Goal: Consume media (video, audio): Consume media (video, audio)

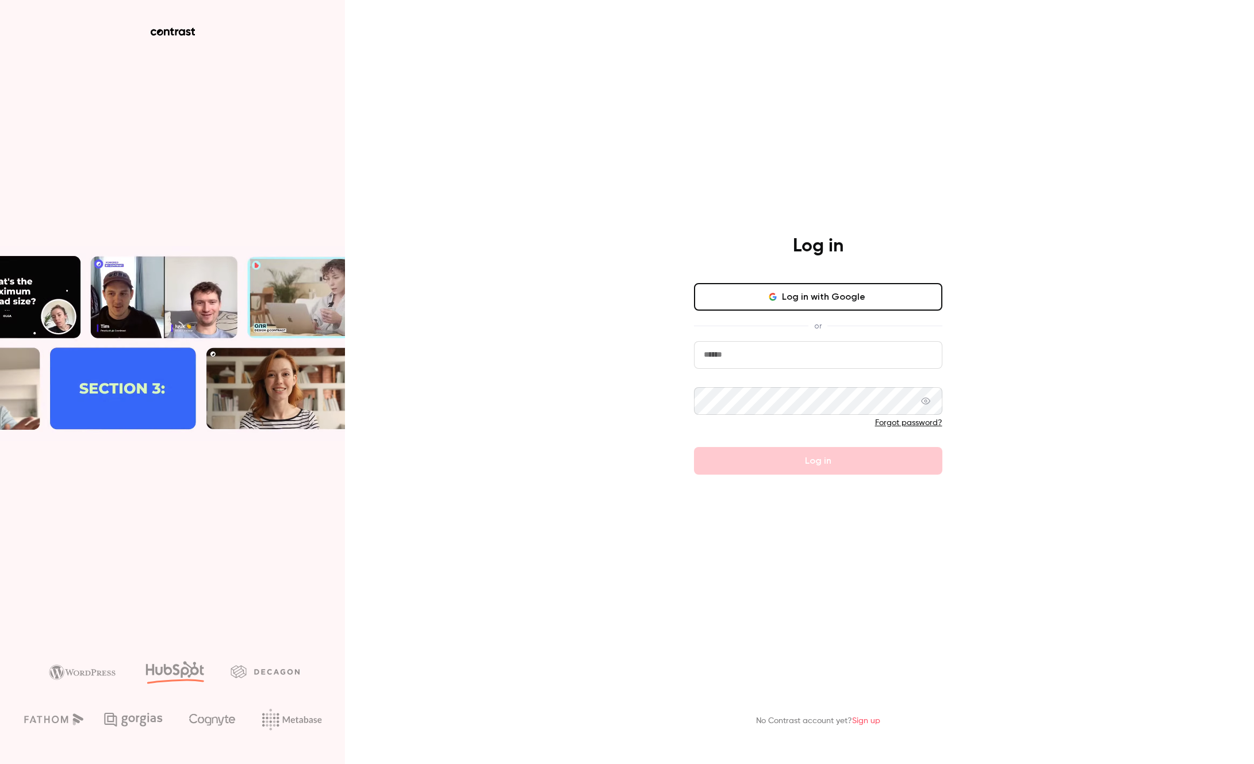
click at [804, 291] on button "Log in with Google" at bounding box center [818, 297] width 248 height 28
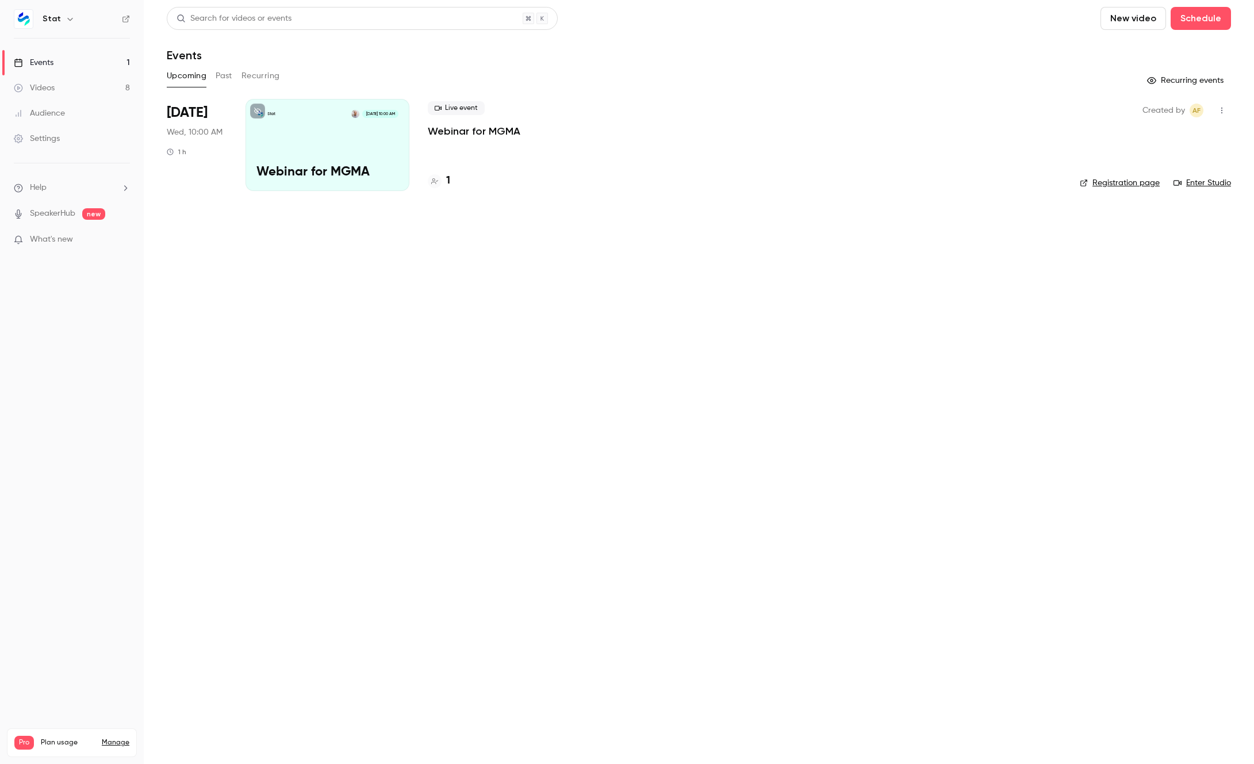
click at [82, 91] on link "Videos 8" at bounding box center [72, 87] width 144 height 25
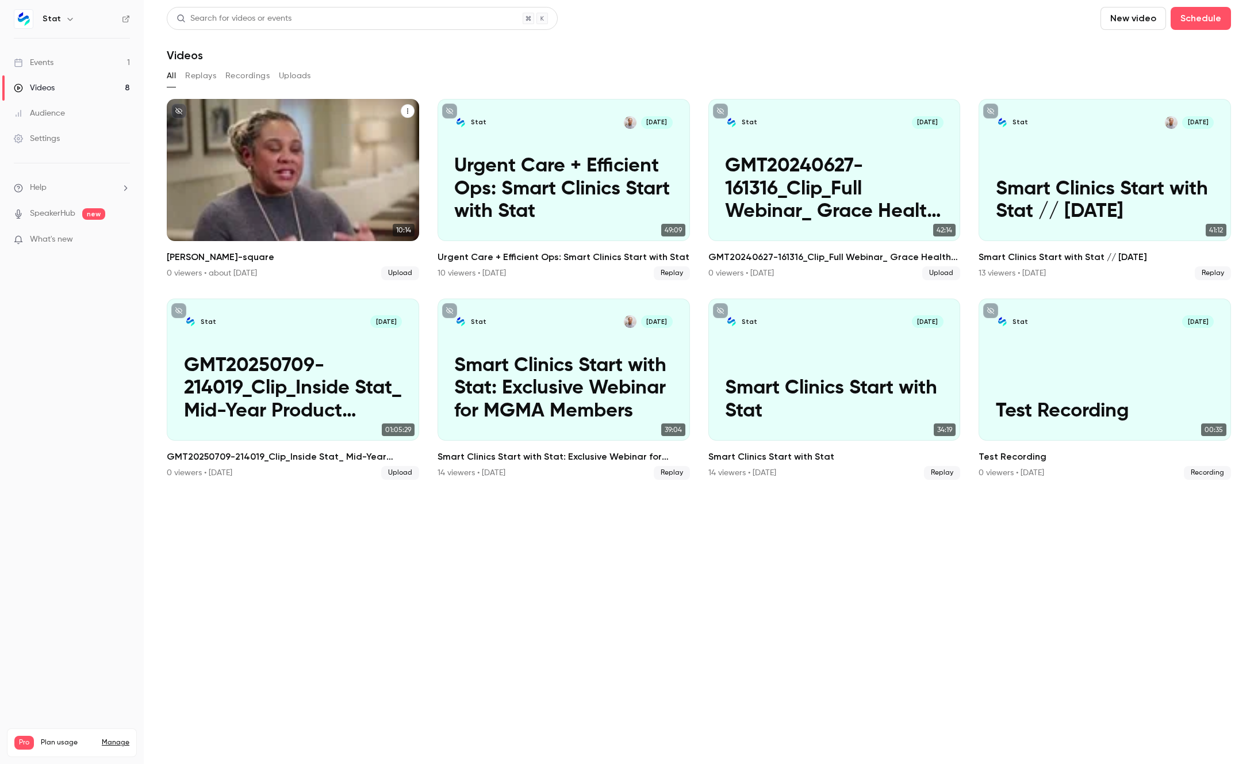
click at [343, 178] on p "[PERSON_NAME]-square" at bounding box center [293, 201] width 218 height 46
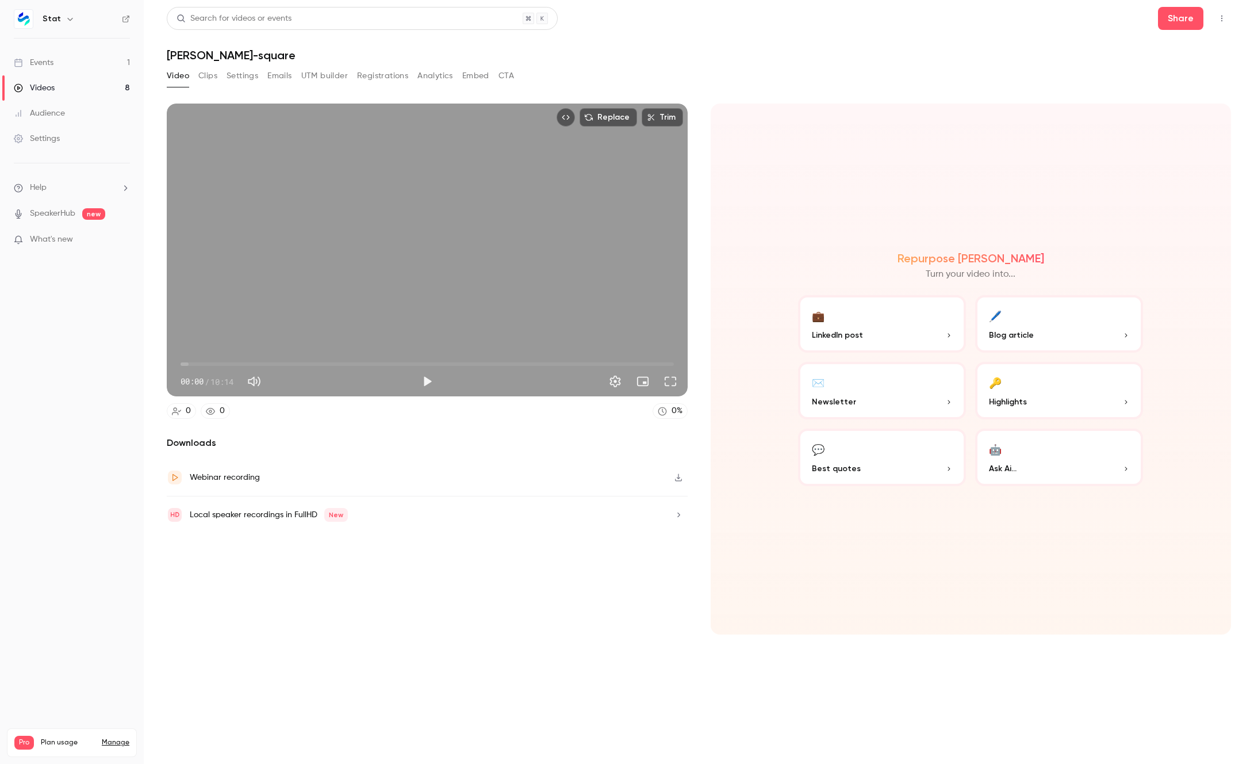
click at [205, 73] on button "Clips" at bounding box center [207, 76] width 19 height 18
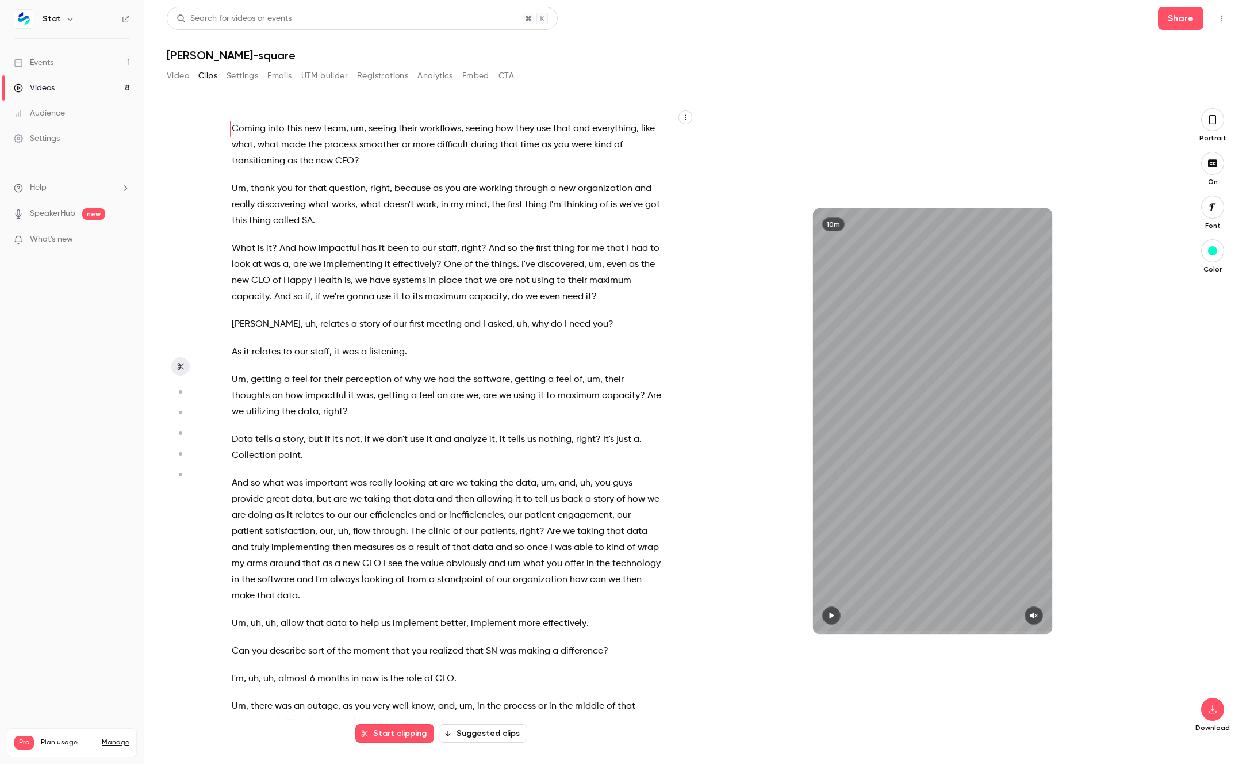
click at [178, 390] on icon "button" at bounding box center [180, 392] width 10 height 8
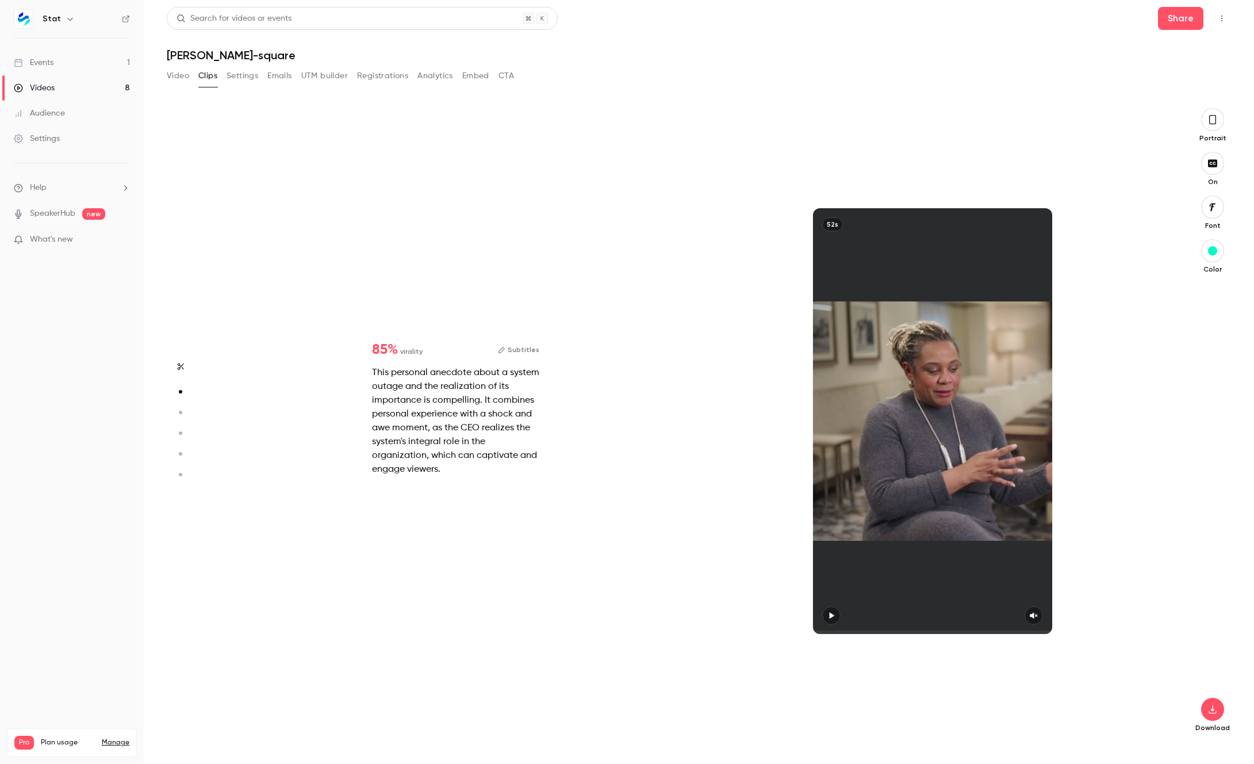
scroll to position [635, 0]
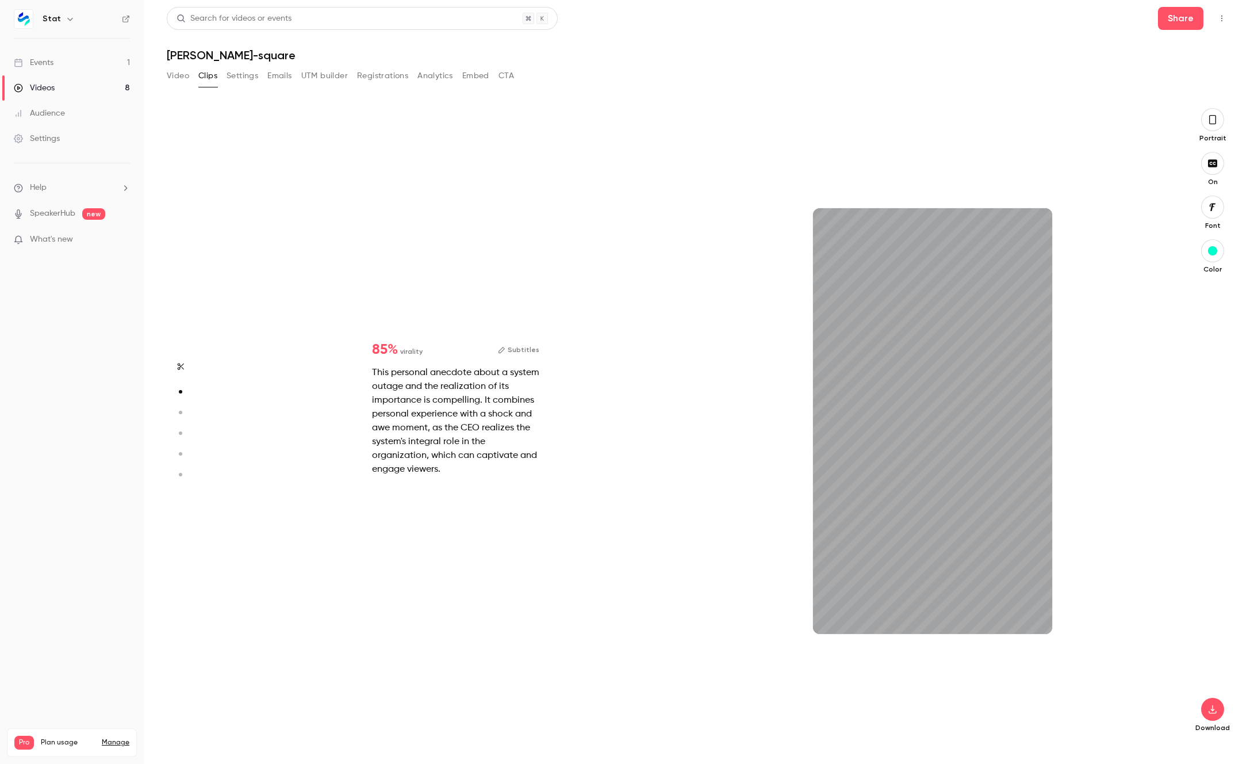
click at [182, 412] on circle "button" at bounding box center [180, 412] width 3 height 3
type input "*"
click at [521, 343] on button "Subtitles" at bounding box center [518, 343] width 41 height 14
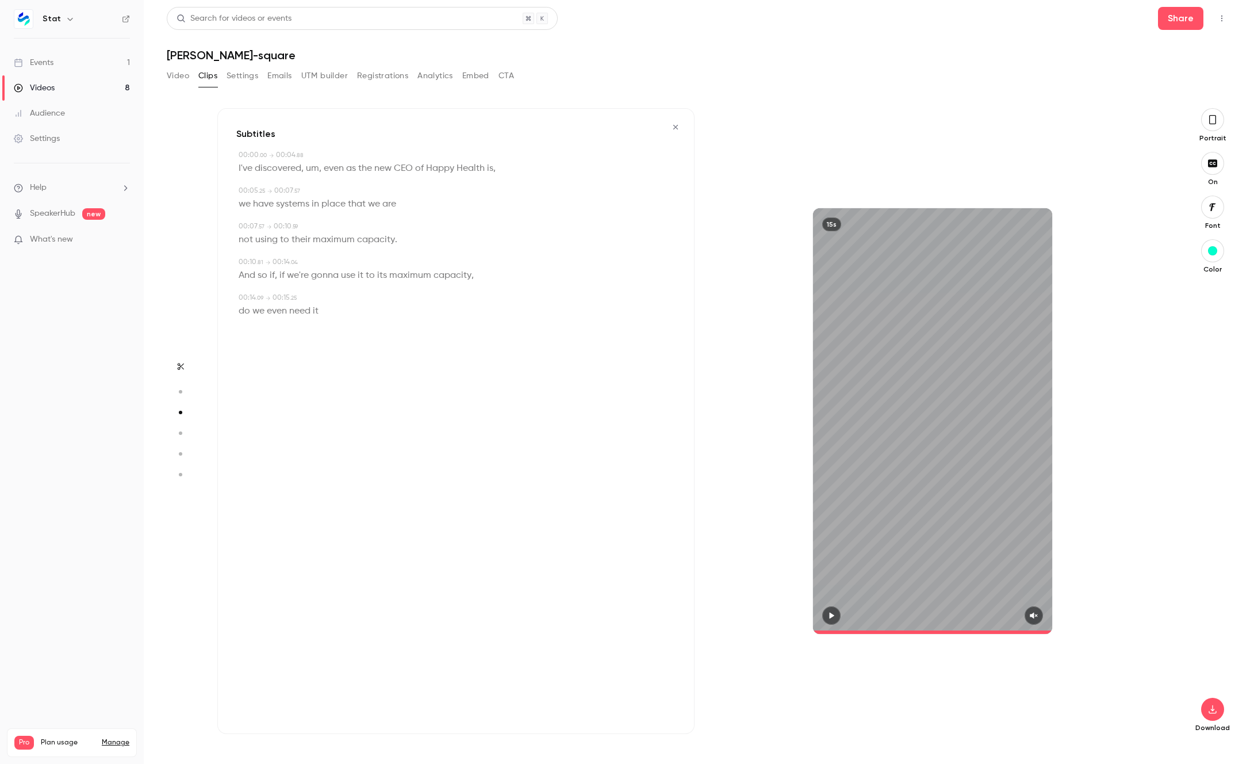
click at [179, 433] on circle "button" at bounding box center [180, 432] width 3 height 3
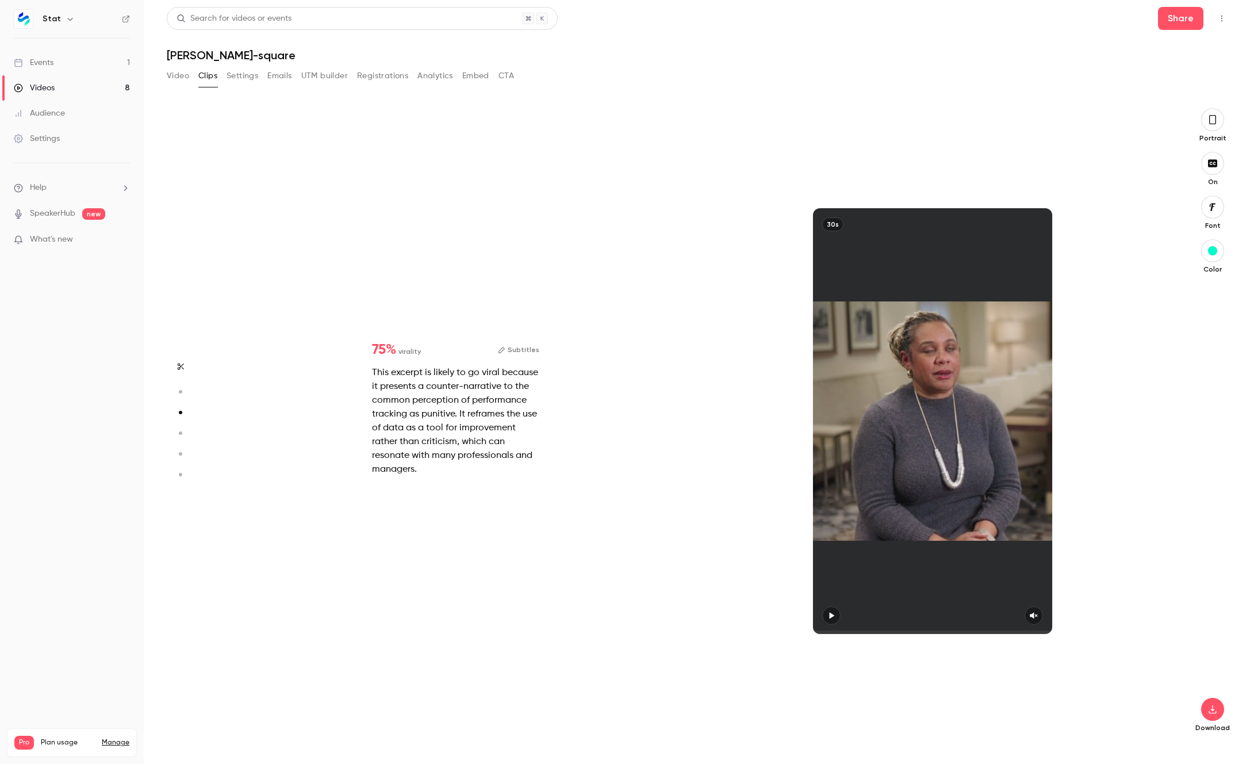
type input "*"
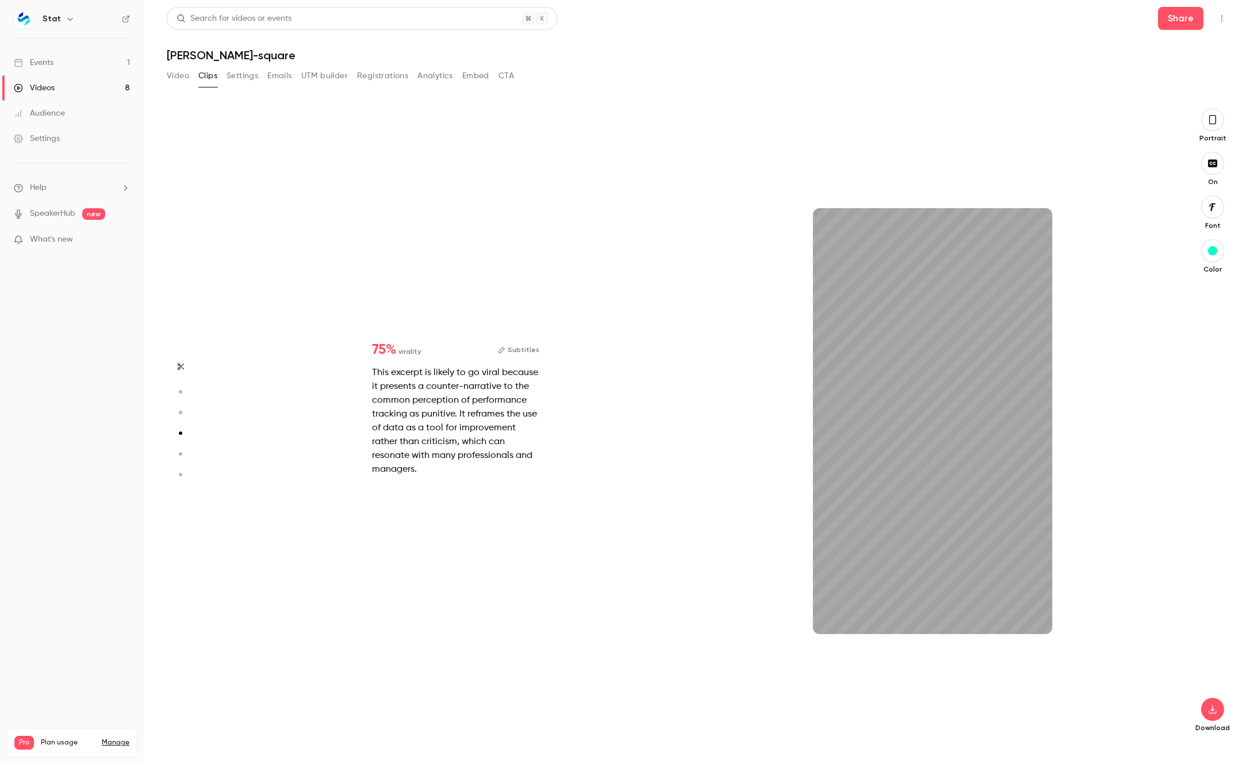
scroll to position [1904, 0]
type input "***"
click at [177, 82] on button "Video" at bounding box center [178, 76] width 22 height 18
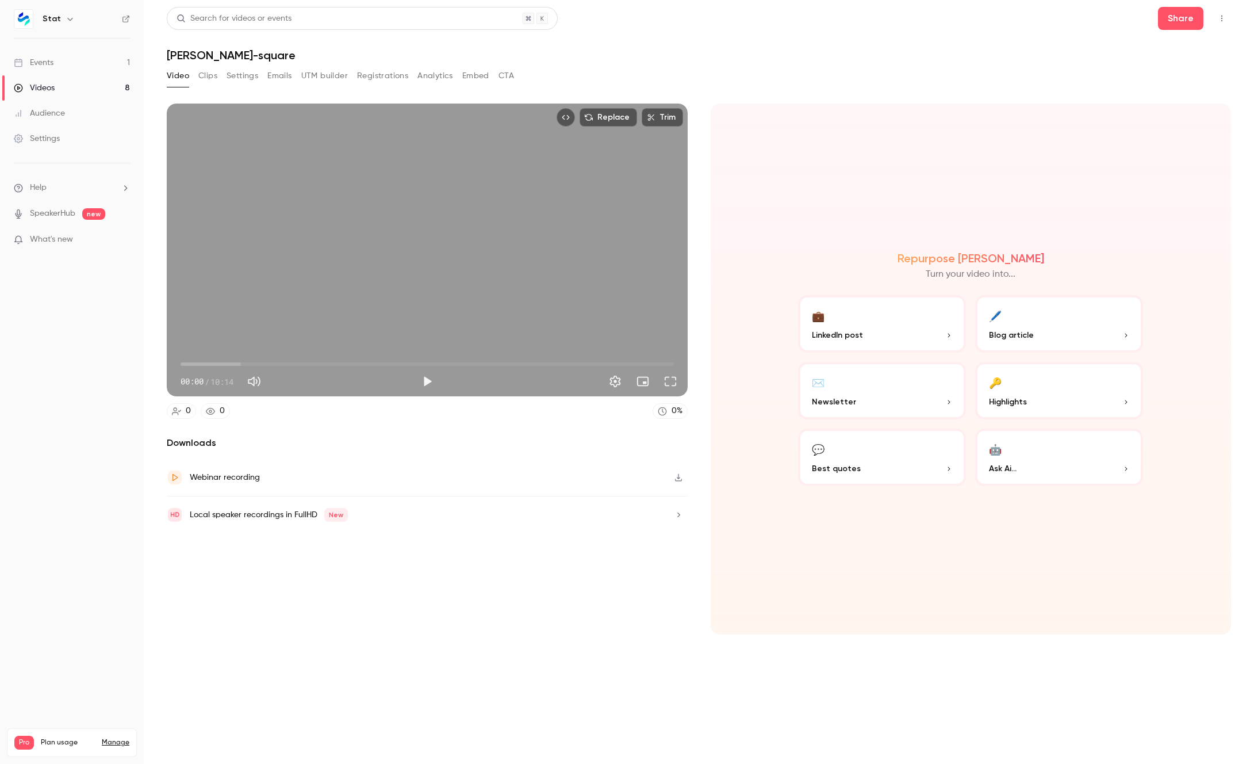
click at [211, 74] on button "Clips" at bounding box center [207, 76] width 19 height 18
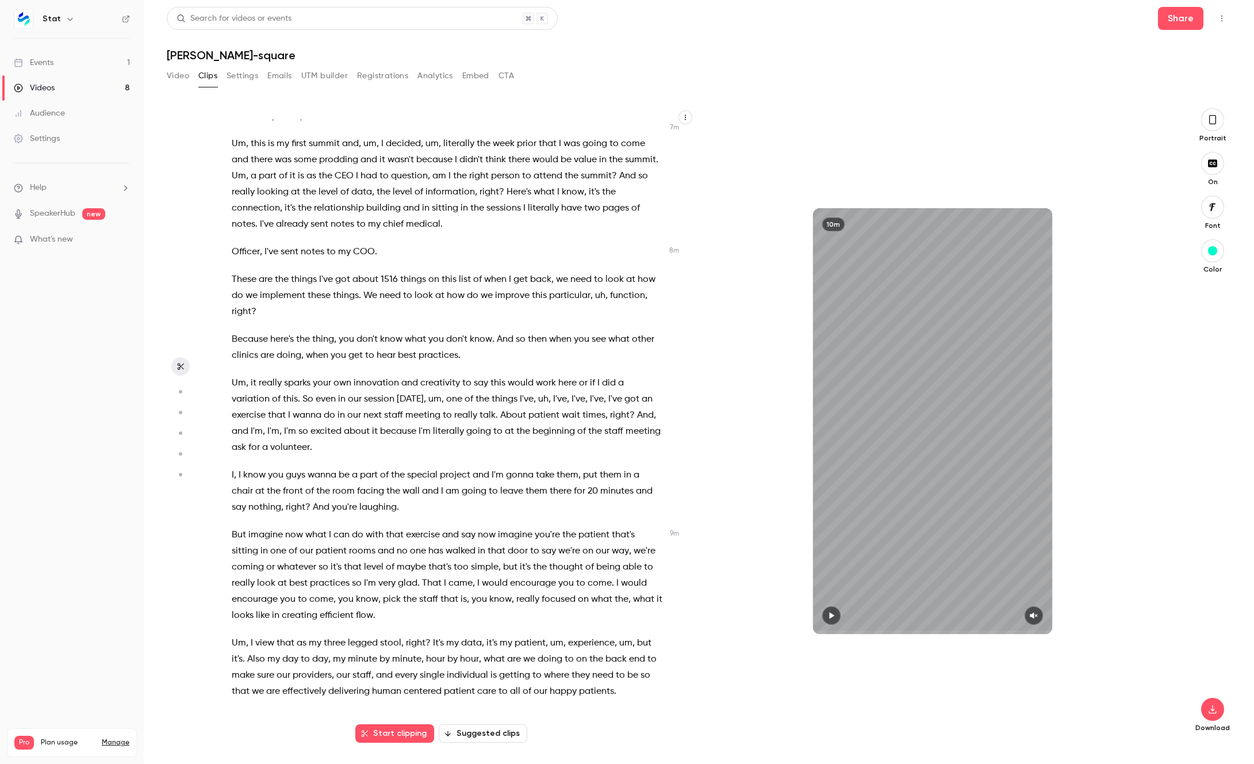
scroll to position [1554, 0]
click at [179, 76] on button "Video" at bounding box center [178, 76] width 22 height 18
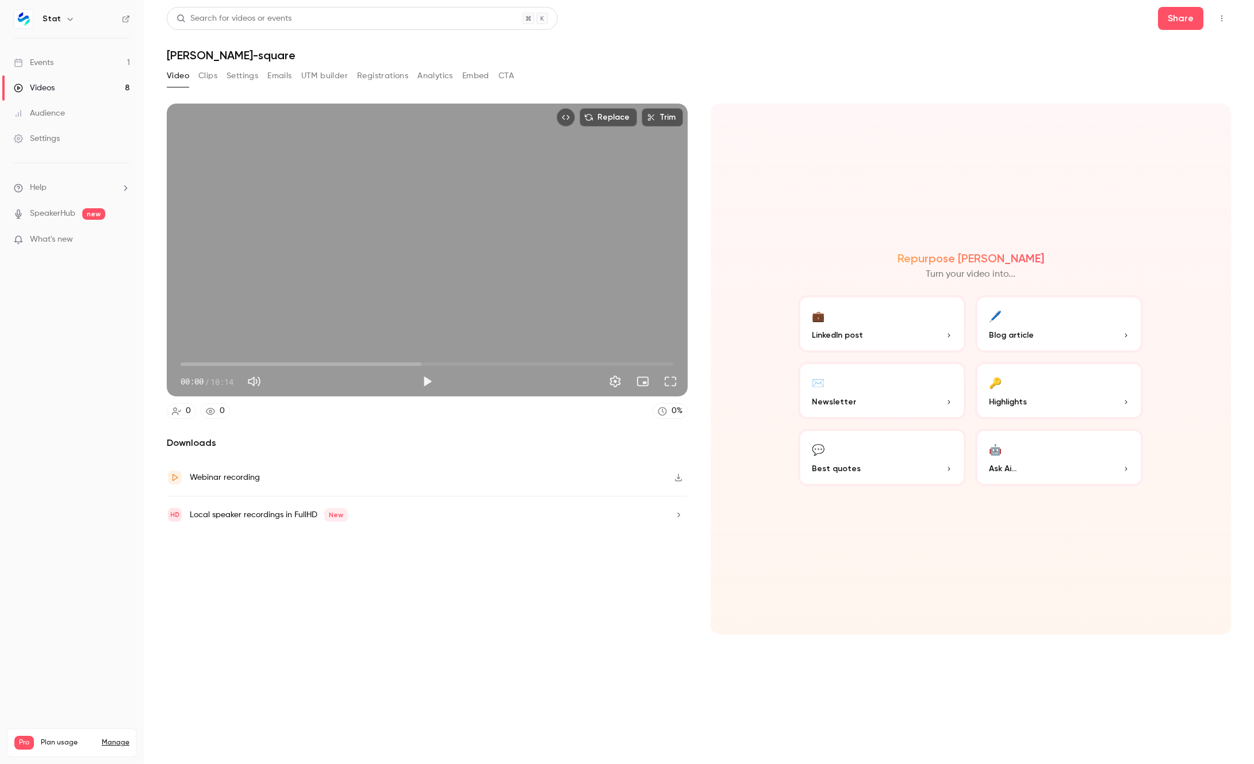
click at [209, 74] on button "Clips" at bounding box center [207, 76] width 19 height 18
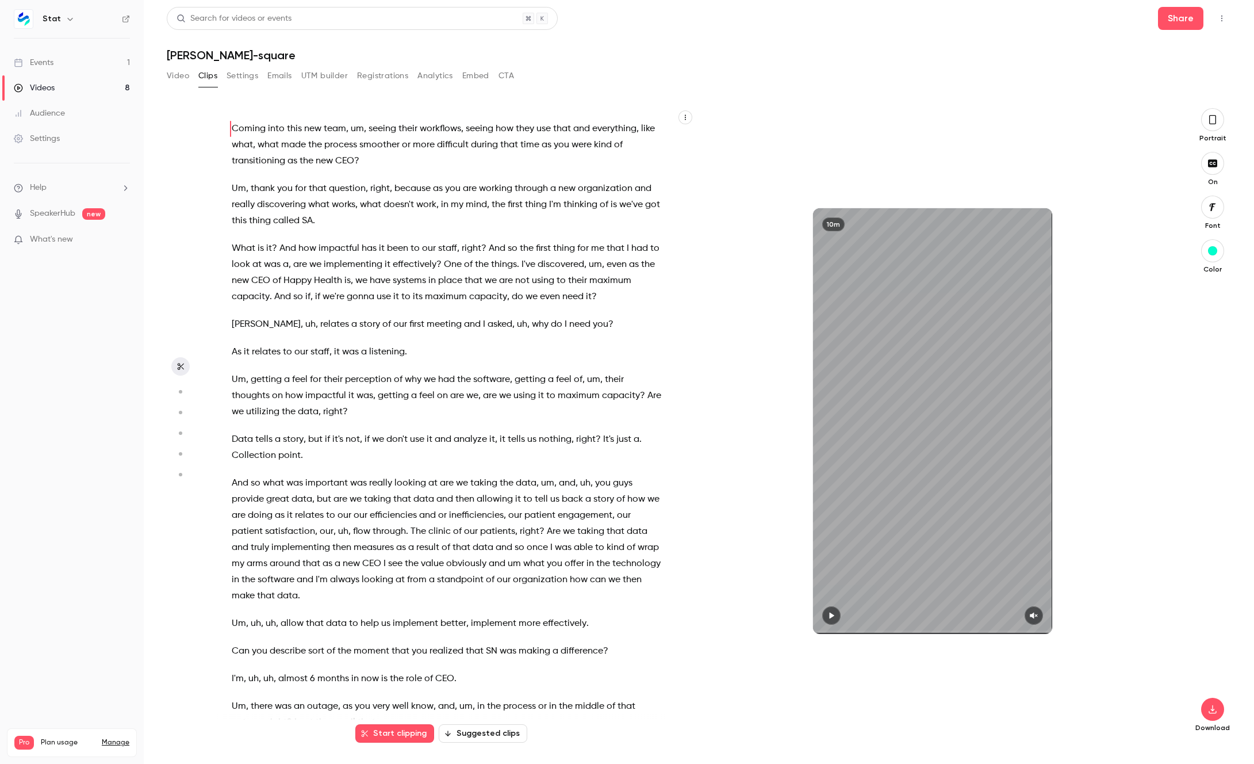
click at [400, 738] on button "Start clipping" at bounding box center [394, 733] width 79 height 18
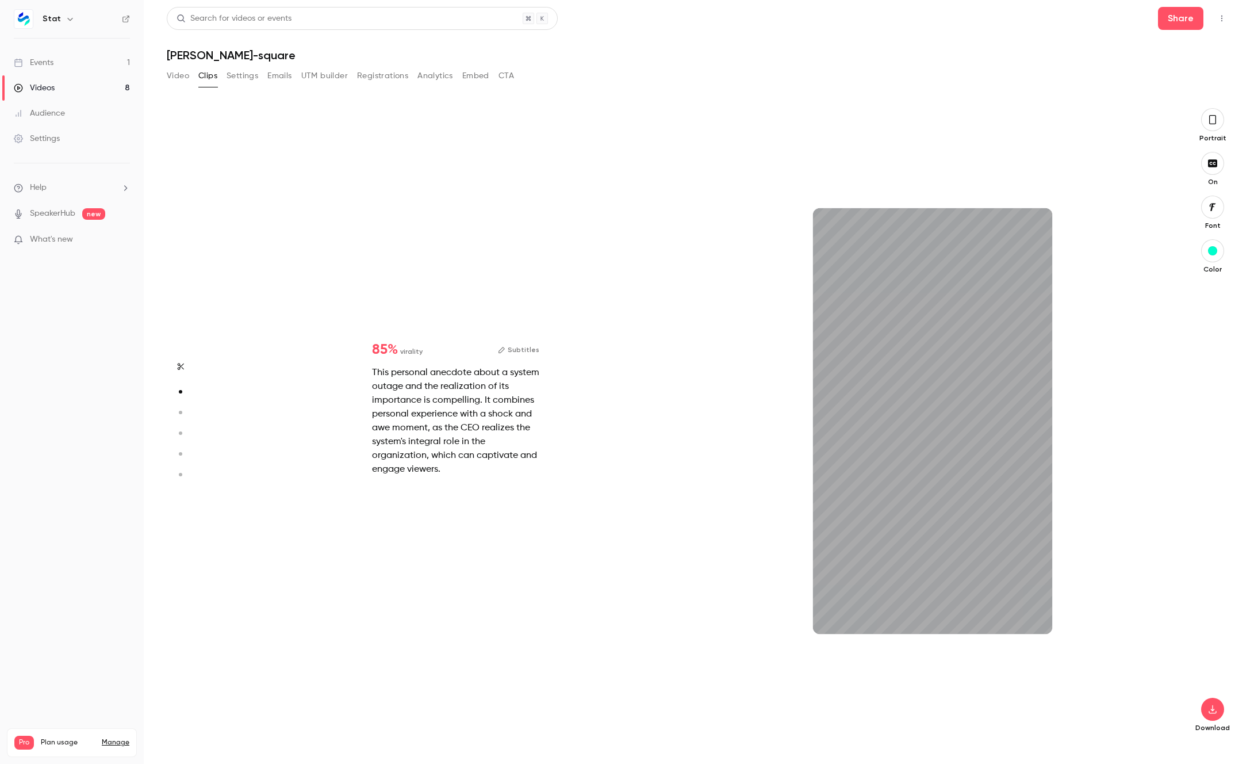
scroll to position [635, 0]
type input "***"
click at [177, 75] on button "Video" at bounding box center [178, 76] width 22 height 18
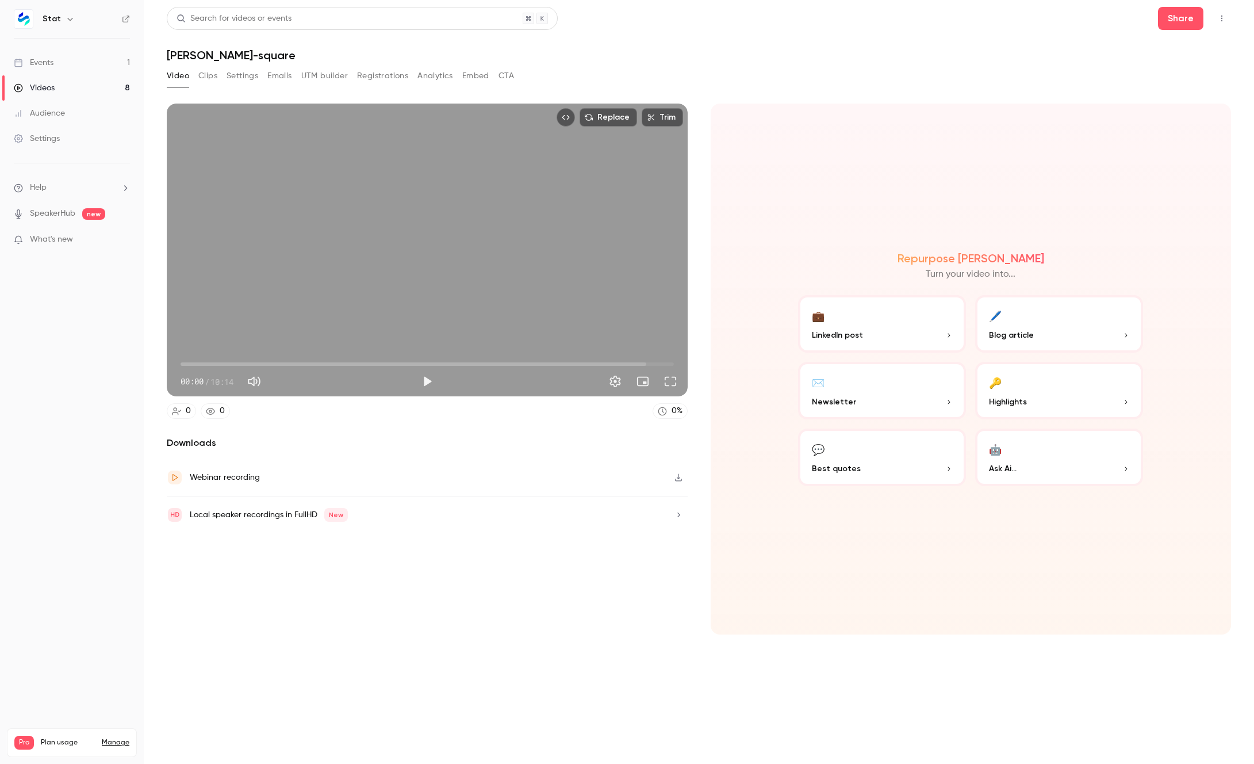
click at [213, 74] on button "Clips" at bounding box center [207, 76] width 19 height 18
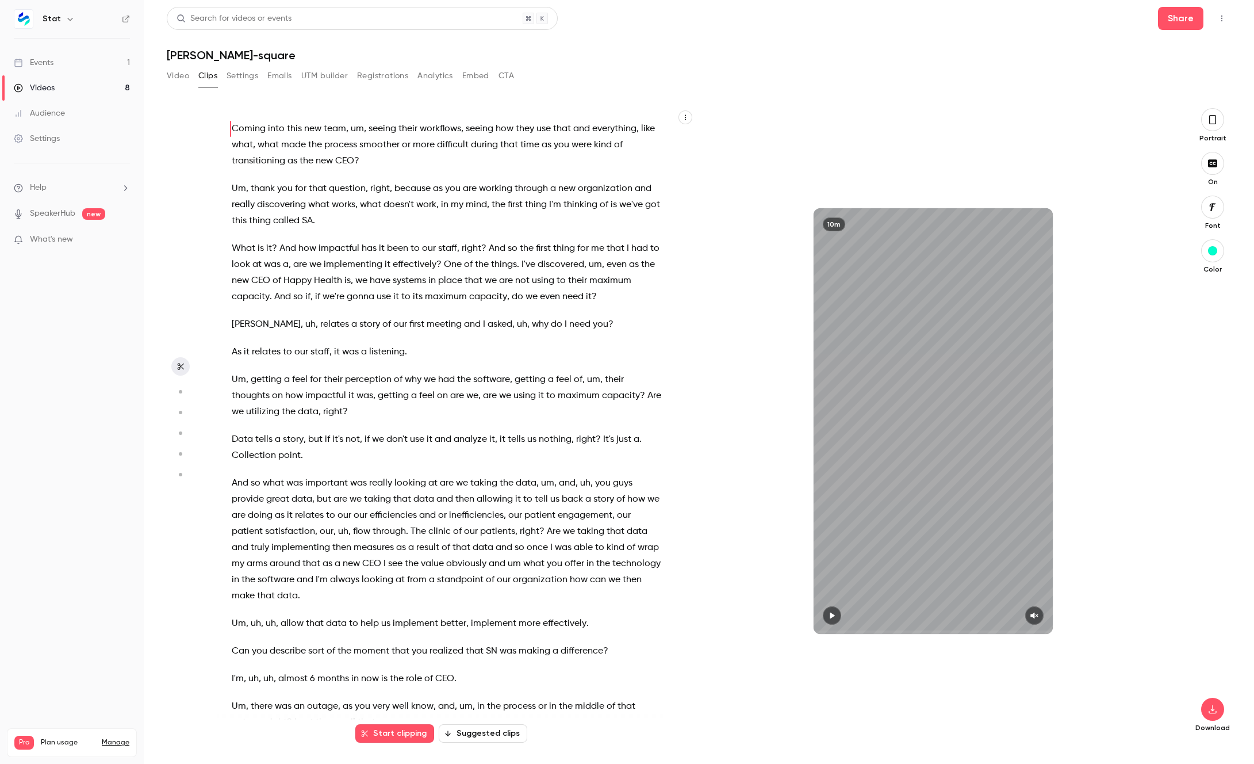
click at [182, 470] on icon "button" at bounding box center [180, 474] width 10 height 8
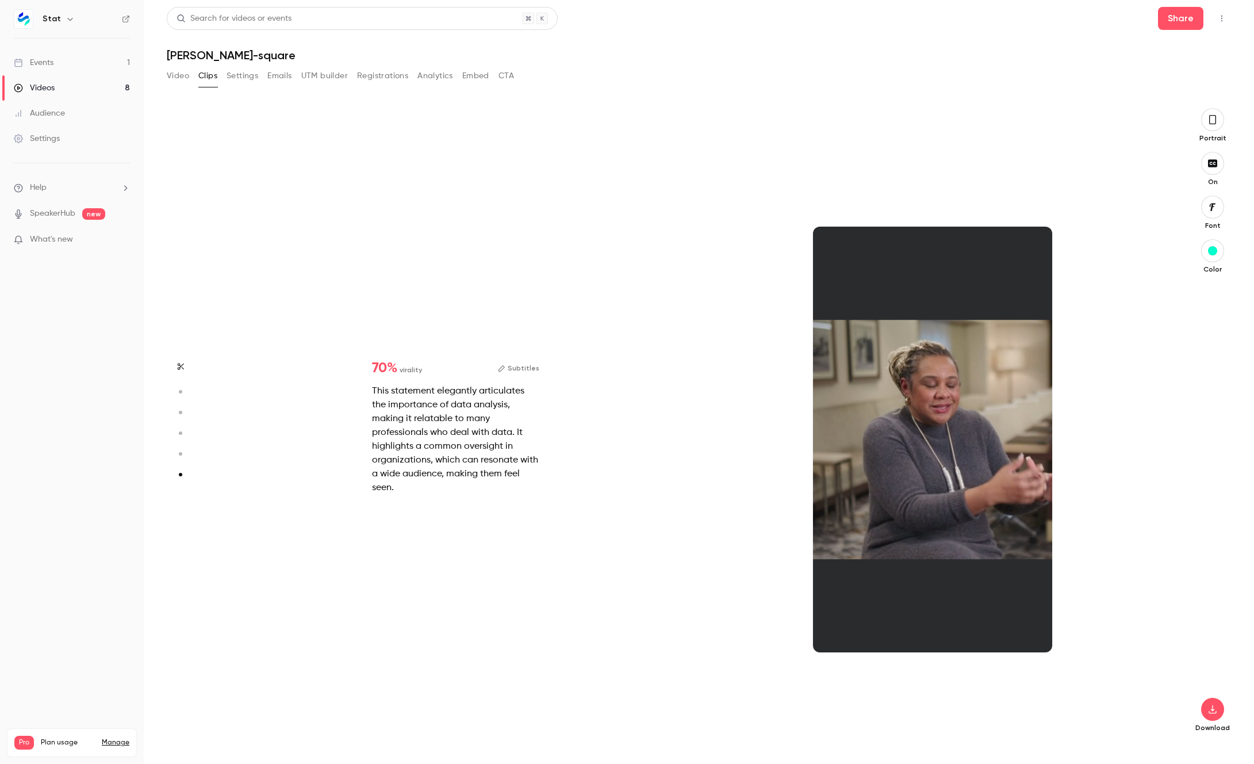
scroll to position [3155, 0]
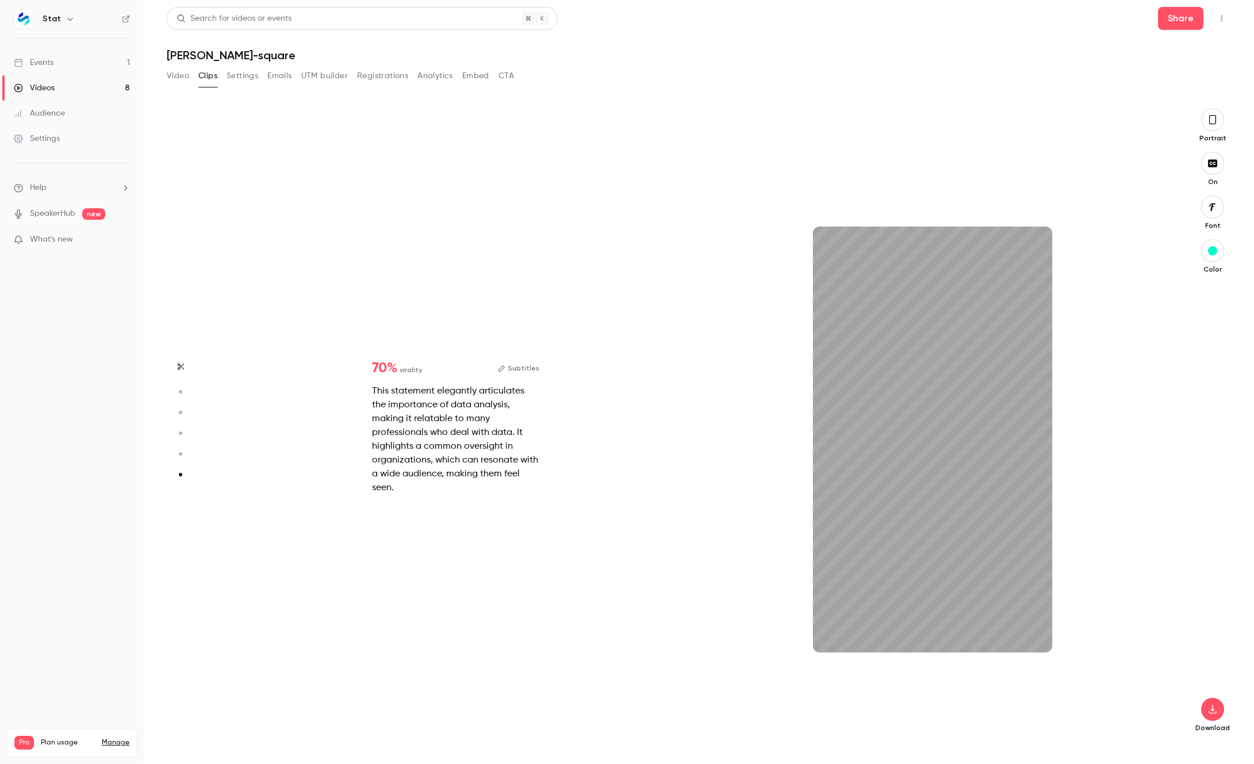
click at [521, 363] on button "Subtitles" at bounding box center [518, 368] width 41 height 14
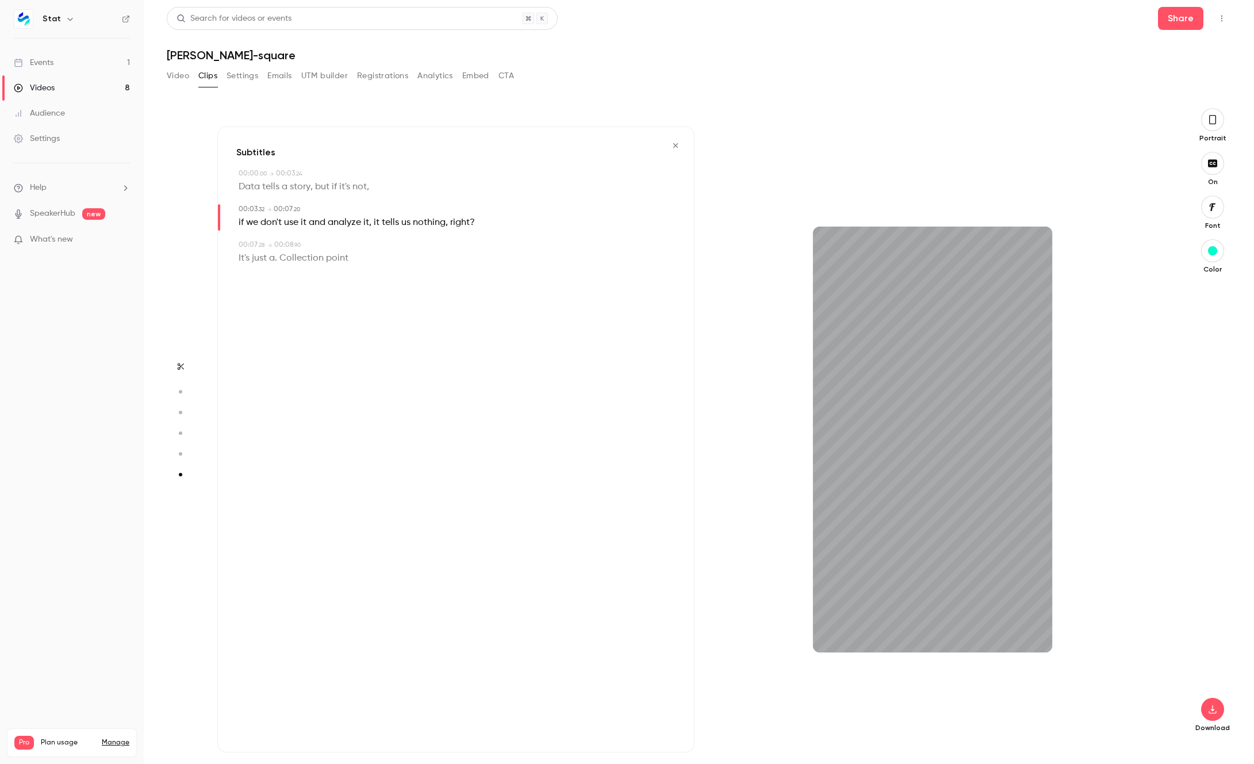
click at [182, 453] on icon "button" at bounding box center [180, 454] width 10 height 8
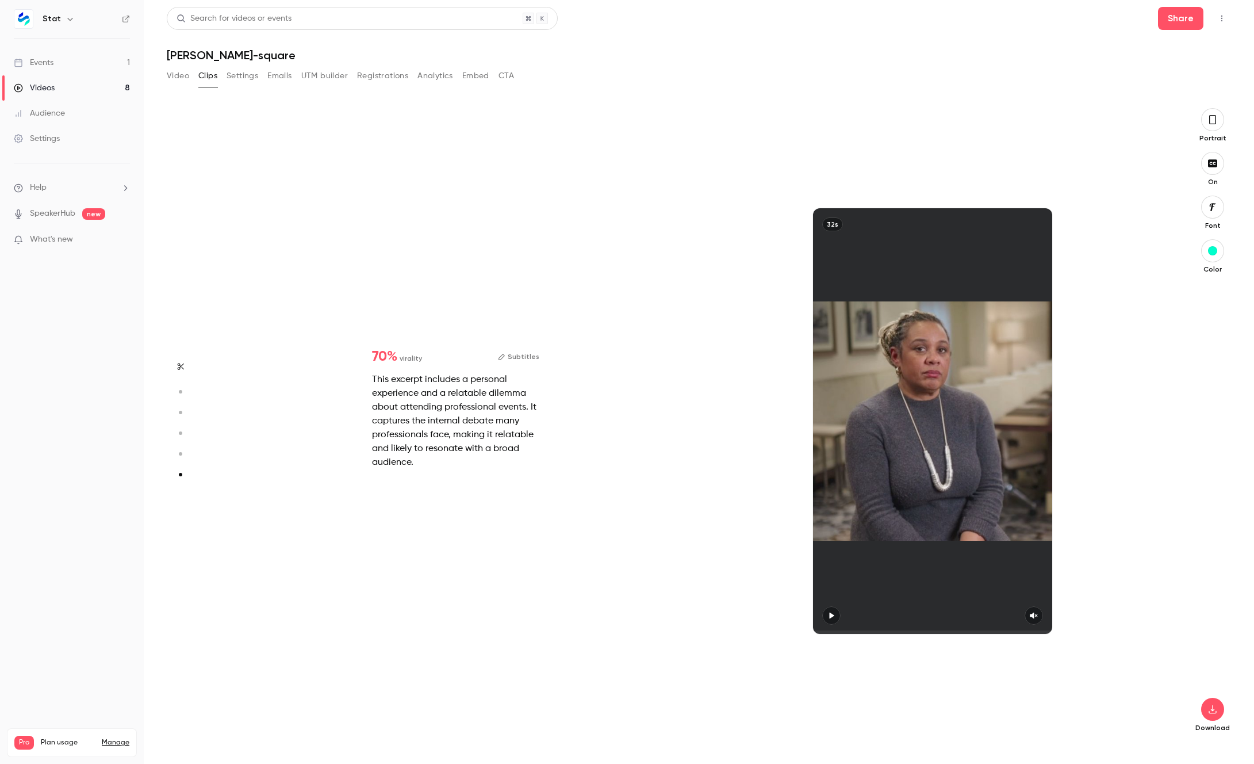
type input "*"
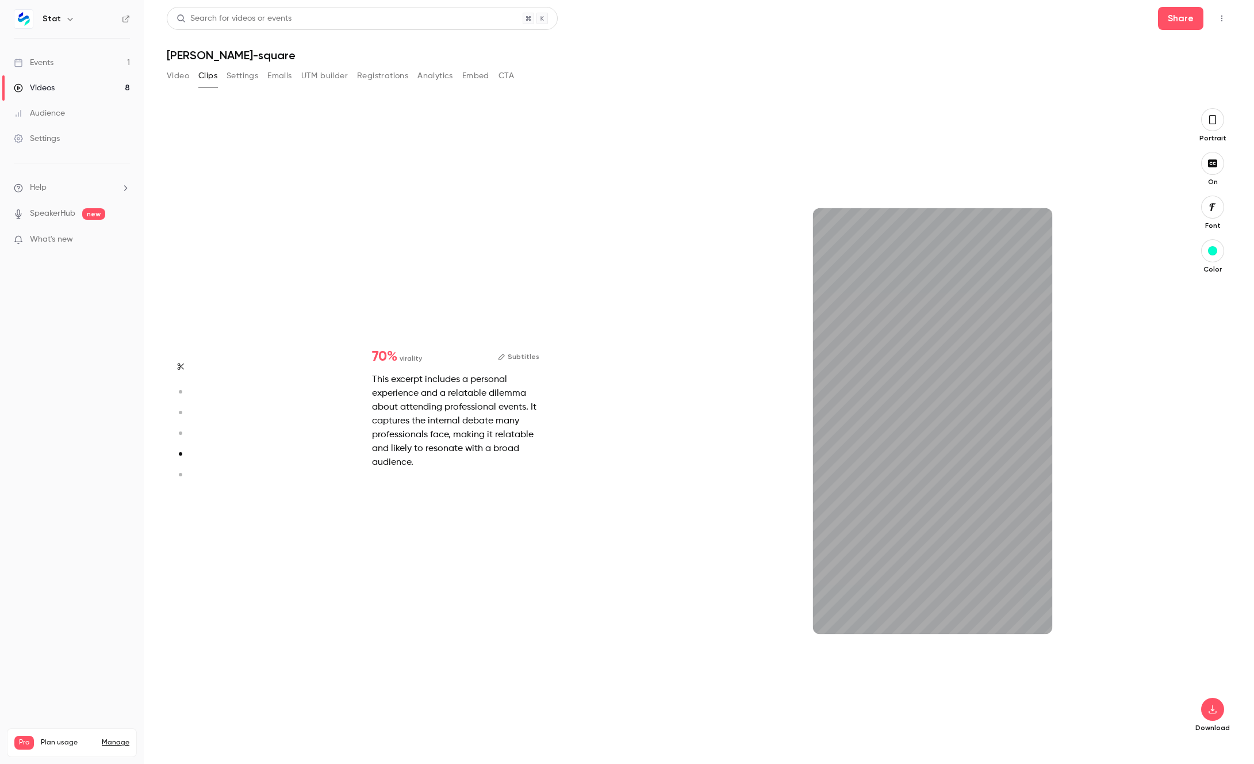
scroll to position [2539, 0]
click at [519, 351] on button "Subtitles" at bounding box center [518, 357] width 41 height 14
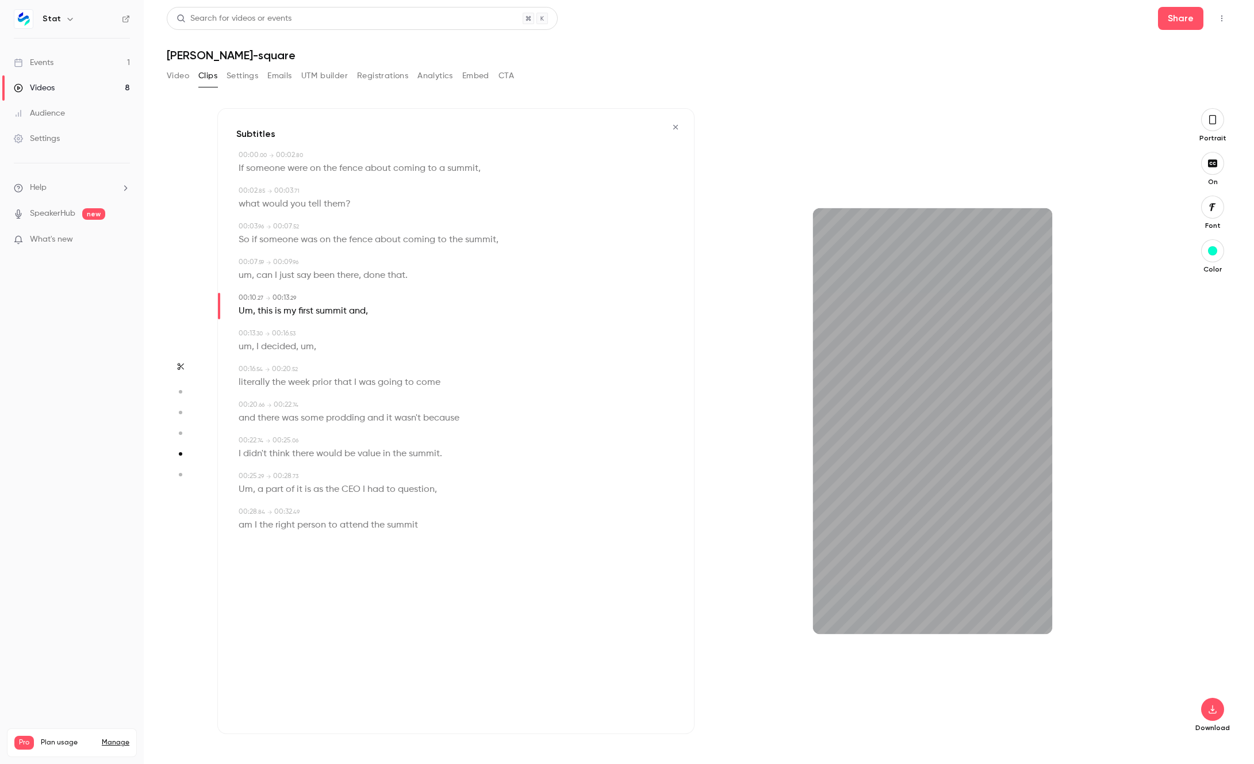
click at [177, 434] on icon "button" at bounding box center [180, 433] width 10 height 8
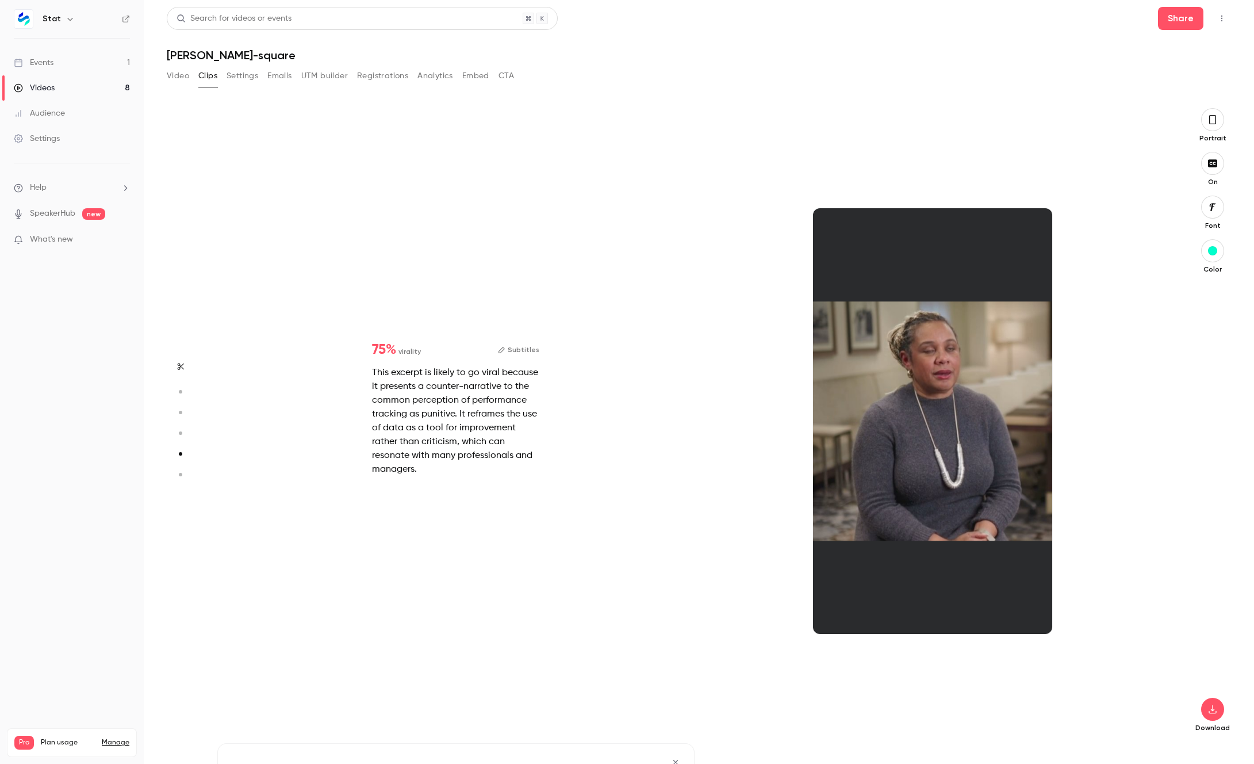
type input "*"
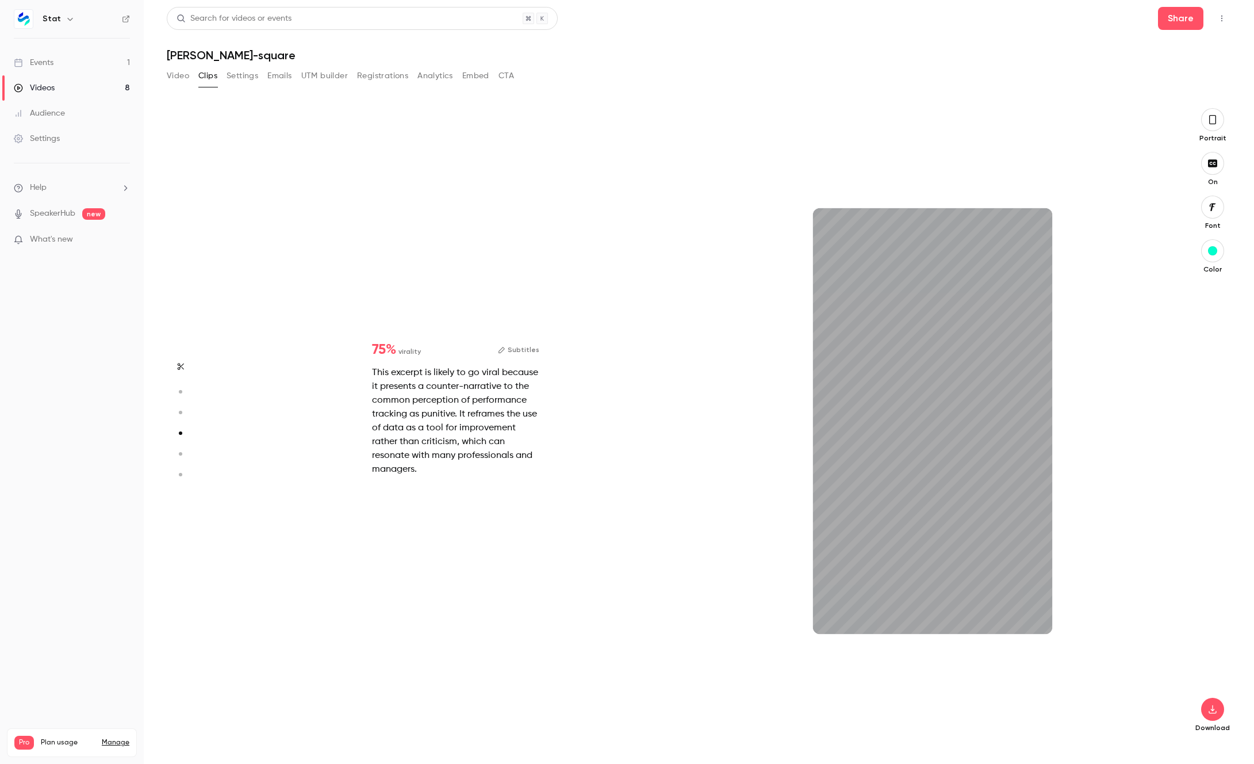
click at [522, 354] on button "Subtitles" at bounding box center [518, 350] width 41 height 14
type input "*"
type input "***"
click at [46, 82] on link "Videos 8" at bounding box center [72, 87] width 144 height 25
